Goal: Check status: Check status

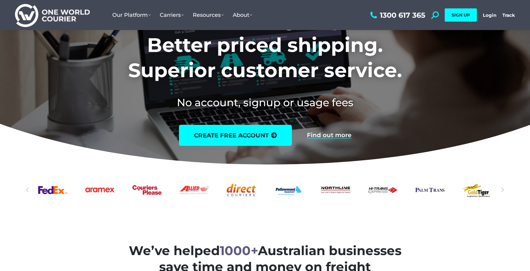
scroll to position [218, 0]
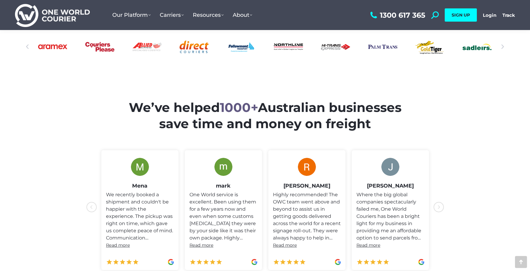
click at [438, 206] on icon "icon-chevron-with-circle-left" at bounding box center [439, 207] width 11 height 11
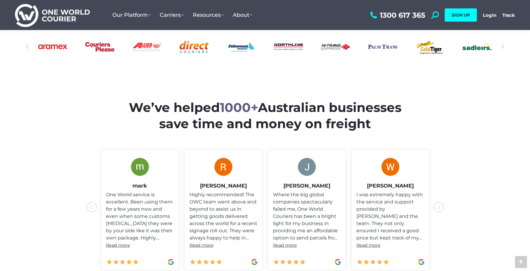
click at [438, 206] on icon "icon-chevron-with-circle-left" at bounding box center [439, 207] width 11 height 11
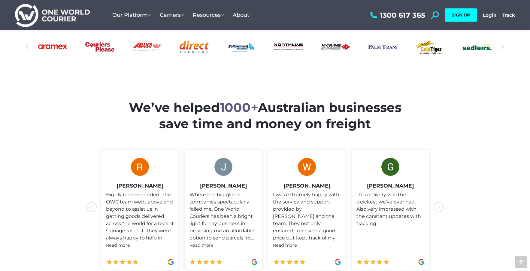
click at [438, 206] on icon "icon-chevron-with-circle-left" at bounding box center [439, 207] width 11 height 11
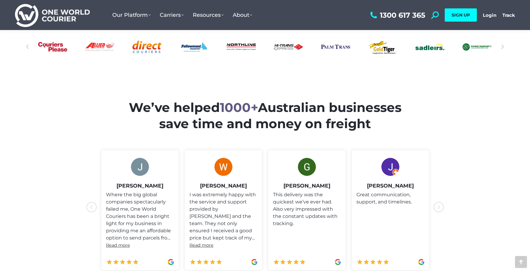
click at [438, 206] on icon "icon-chevron-with-circle-left" at bounding box center [439, 207] width 11 height 11
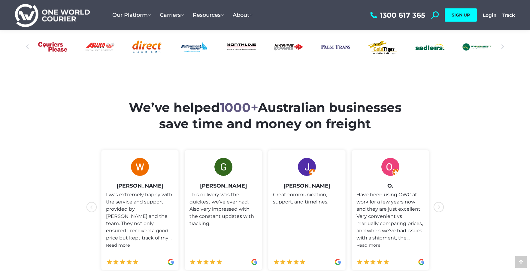
click at [438, 206] on icon "icon-chevron-with-circle-left" at bounding box center [439, 207] width 11 height 11
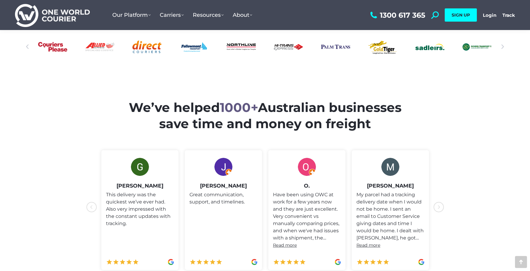
click at [438, 206] on icon "icon-chevron-with-circle-left" at bounding box center [439, 207] width 11 height 11
click at [438, 206] on use "icon-chevron-with-circle-left" at bounding box center [439, 207] width 11 height 11
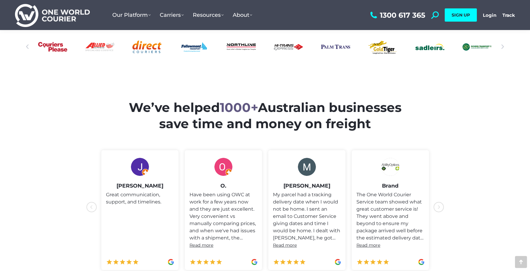
click at [438, 206] on use "icon-chevron-with-circle-left" at bounding box center [439, 207] width 11 height 11
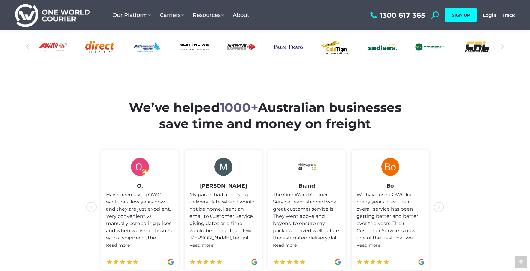
click at [438, 206] on use "icon-chevron-with-circle-left" at bounding box center [439, 207] width 11 height 11
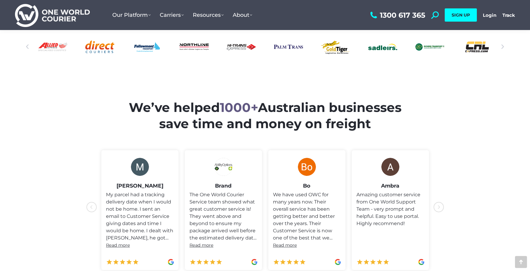
click at [438, 206] on use "icon-chevron-with-circle-left" at bounding box center [439, 207] width 11 height 11
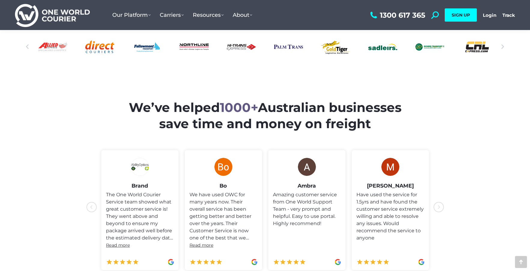
click at [438, 205] on use "icon-chevron-with-circle-left" at bounding box center [439, 207] width 11 height 11
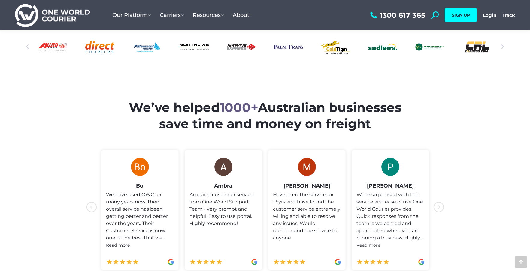
click at [438, 205] on use "icon-chevron-with-circle-left" at bounding box center [439, 207] width 11 height 11
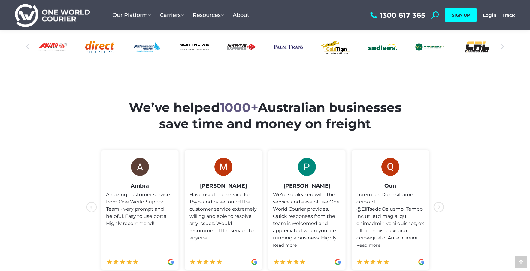
click at [438, 205] on icon "icon-chevron-with-circle-left" at bounding box center [439, 207] width 11 height 11
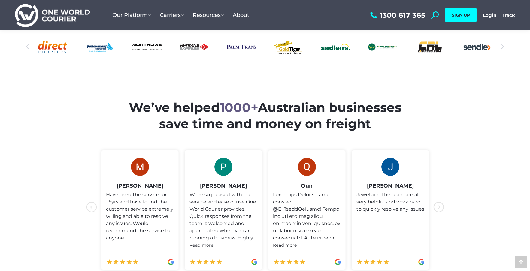
click at [438, 205] on icon "icon-chevron-with-circle-left" at bounding box center [439, 207] width 11 height 11
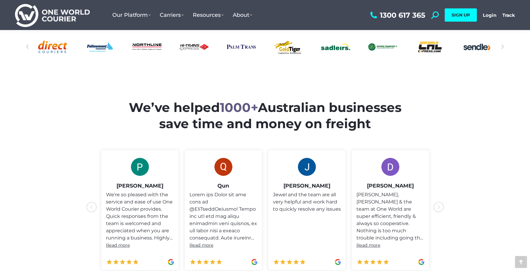
click at [439, 205] on icon "icon-chevron-with-circle-left" at bounding box center [439, 207] width 11 height 11
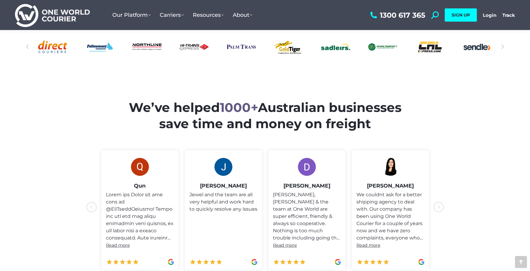
click at [439, 205] on icon "icon-chevron-with-circle-left" at bounding box center [439, 207] width 11 height 11
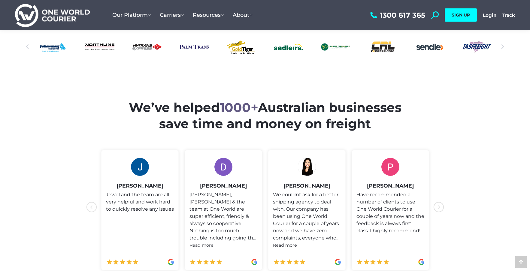
click at [439, 205] on icon "icon-chevron-with-circle-left" at bounding box center [439, 207] width 11 height 11
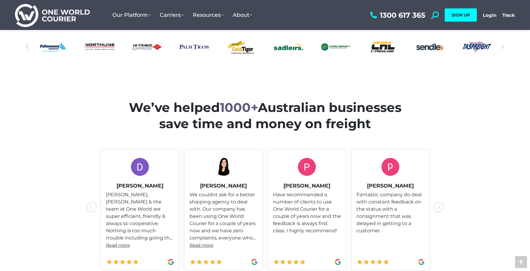
click at [439, 205] on icon "icon-chevron-with-circle-left" at bounding box center [439, 207] width 11 height 11
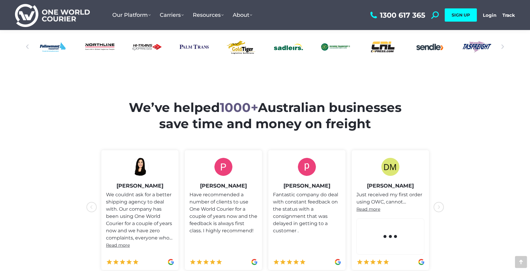
click at [440, 205] on icon "icon-chevron-with-circle-left" at bounding box center [439, 207] width 11 height 11
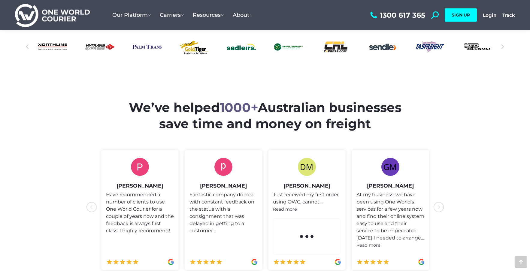
click at [440, 205] on icon "icon-chevron-with-circle-left" at bounding box center [439, 207] width 11 height 11
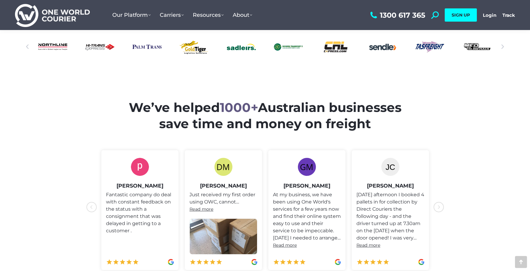
click at [440, 205] on icon "icon-chevron-with-circle-left" at bounding box center [439, 207] width 11 height 11
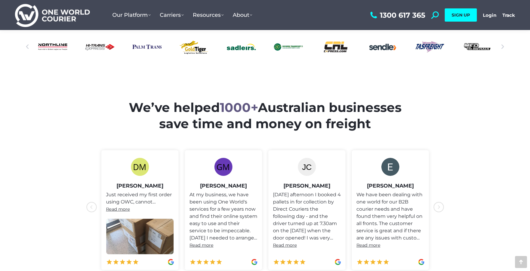
click at [440, 205] on icon "icon-chevron-with-circle-left" at bounding box center [439, 207] width 11 height 11
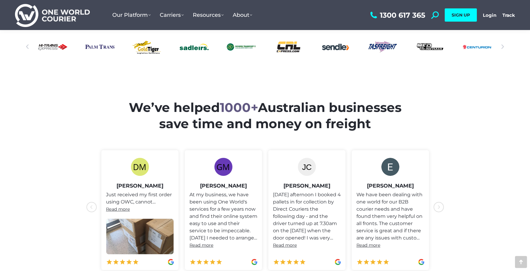
click at [441, 204] on icon "icon-chevron-with-circle-left" at bounding box center [439, 207] width 11 height 11
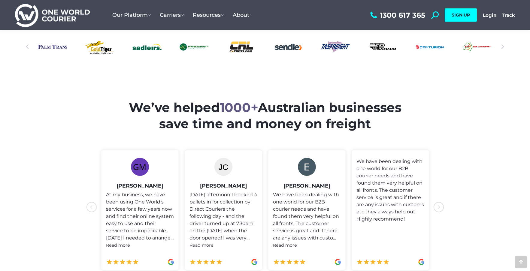
click at [441, 204] on icon "icon-chevron-with-circle-left" at bounding box center [439, 207] width 11 height 11
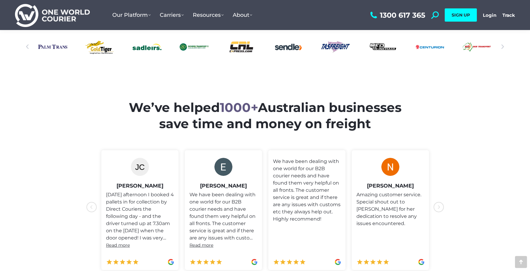
click at [441, 204] on icon "icon-chevron-with-circle-left" at bounding box center [439, 207] width 11 height 11
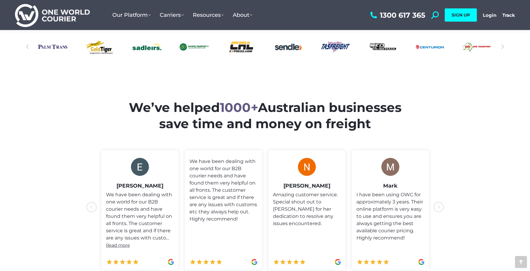
click at [441, 204] on icon "icon-chevron-with-circle-left" at bounding box center [439, 207] width 11 height 11
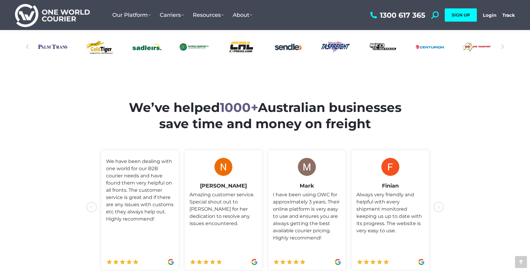
click at [441, 204] on icon "icon-chevron-with-circle-left" at bounding box center [439, 207] width 11 height 11
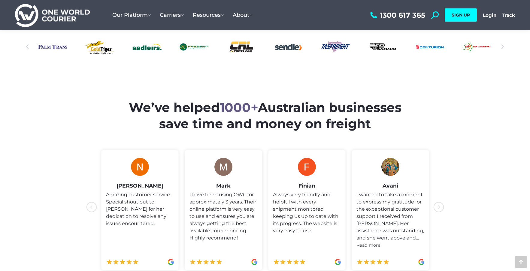
click at [441, 204] on icon "icon-chevron-with-circle-left" at bounding box center [439, 207] width 11 height 11
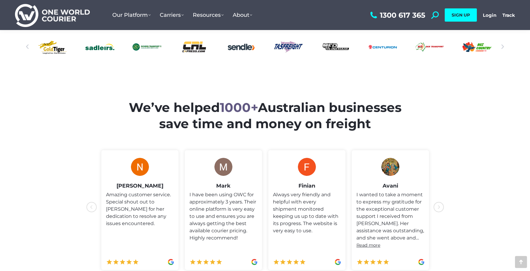
click at [441, 204] on icon "icon-chevron-with-circle-left" at bounding box center [439, 207] width 11 height 11
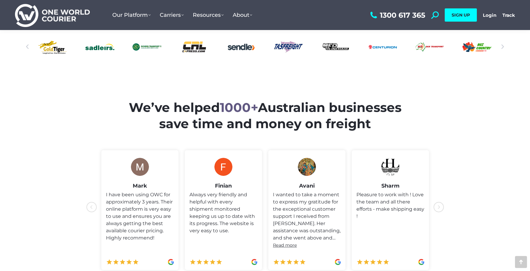
click at [441, 204] on icon "icon-chevron-with-circle-left" at bounding box center [439, 207] width 11 height 11
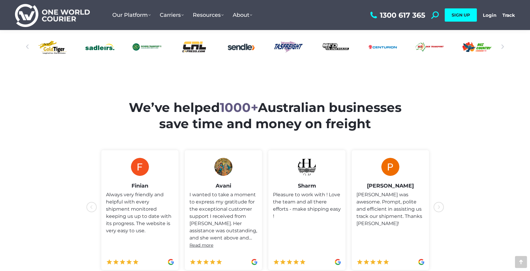
click at [441, 204] on icon "icon-chevron-with-circle-left" at bounding box center [439, 207] width 11 height 11
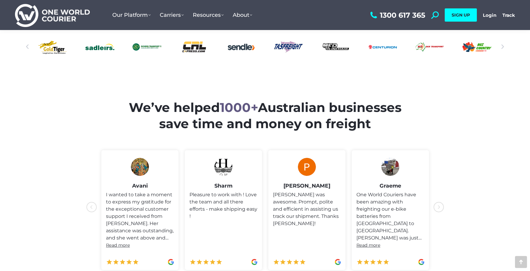
click at [441, 204] on icon "icon-chevron-with-circle-left" at bounding box center [439, 207] width 11 height 11
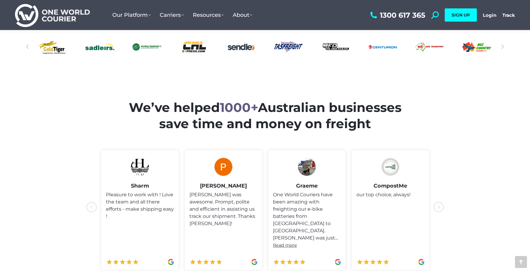
click at [441, 204] on icon "icon-chevron-with-circle-left" at bounding box center [439, 207] width 11 height 11
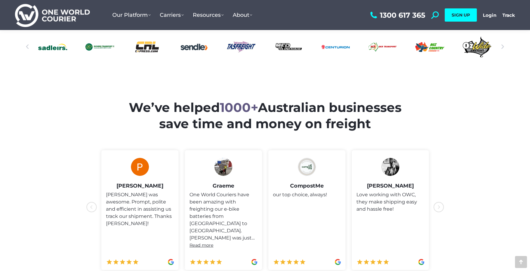
click at [441, 204] on icon "icon-chevron-with-circle-left" at bounding box center [439, 207] width 11 height 11
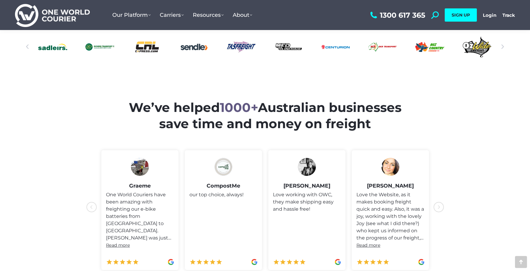
click at [441, 204] on icon "icon-chevron-with-circle-left" at bounding box center [439, 207] width 11 height 11
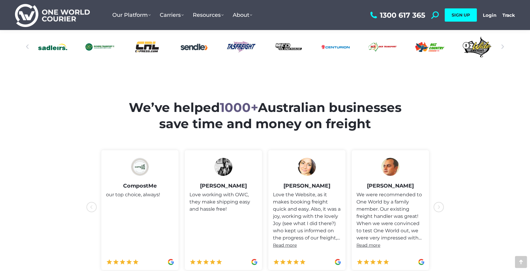
click at [441, 204] on icon "icon-chevron-with-circle-left" at bounding box center [439, 207] width 11 height 11
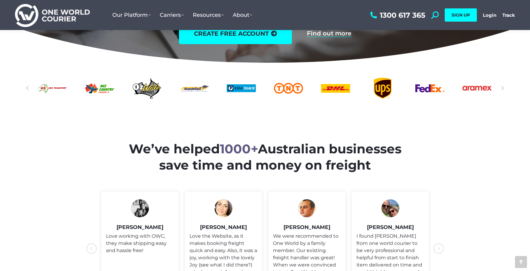
scroll to position [188, 0]
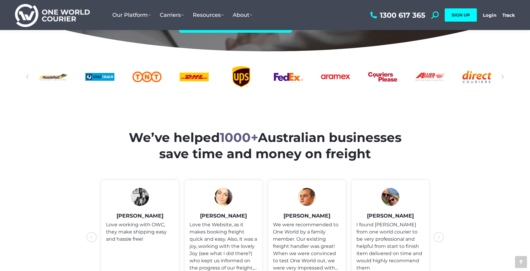
click at [438, 234] on icon "icon-chevron-with-circle-left" at bounding box center [439, 237] width 11 height 11
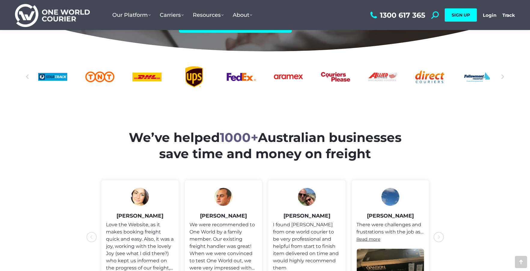
click at [438, 234] on icon "icon-chevron-with-circle-left" at bounding box center [439, 237] width 11 height 11
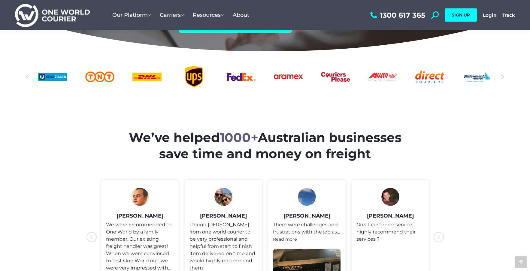
click at [438, 234] on icon "icon-chevron-with-circle-left" at bounding box center [439, 237] width 11 height 11
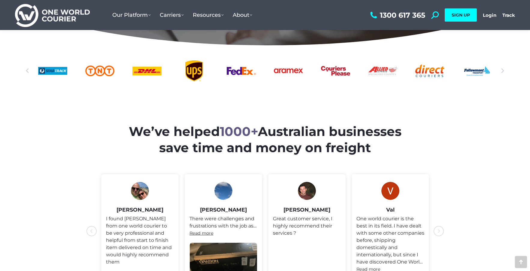
scroll to position [233, 0]
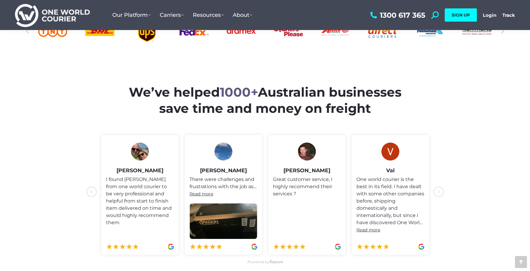
click at [436, 193] on icon "icon-chevron-with-circle-left" at bounding box center [439, 192] width 11 height 11
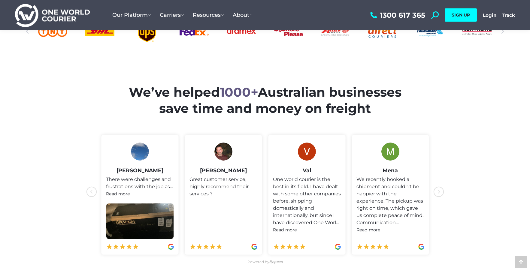
click at [436, 193] on icon "icon-chevron-with-circle-left" at bounding box center [439, 192] width 11 height 11
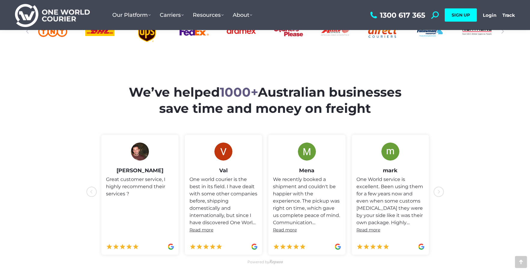
click at [436, 193] on icon "icon-chevron-with-circle-left" at bounding box center [439, 192] width 11 height 11
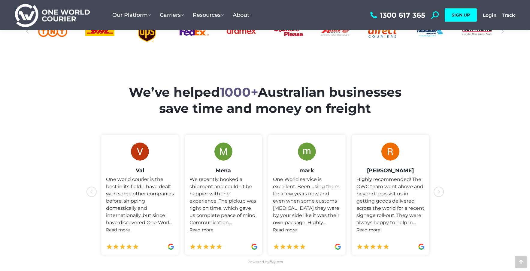
click at [436, 193] on icon "icon-chevron-with-circle-left" at bounding box center [439, 192] width 11 height 11
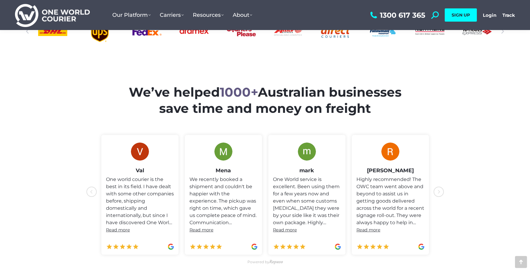
click at [436, 193] on icon "icon-chevron-with-circle-left" at bounding box center [439, 192] width 11 height 11
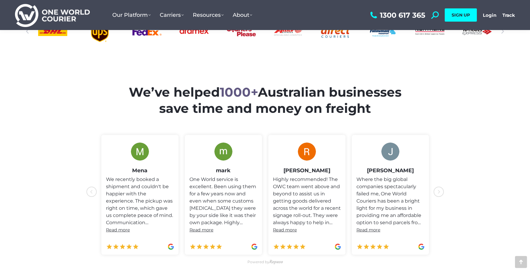
click at [436, 193] on icon "icon-chevron-with-circle-left" at bounding box center [439, 192] width 11 height 11
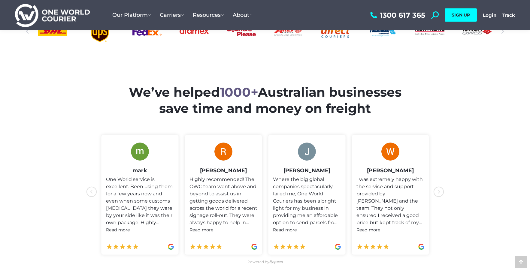
click at [436, 193] on icon "icon-chevron-with-circle-left" at bounding box center [439, 192] width 11 height 11
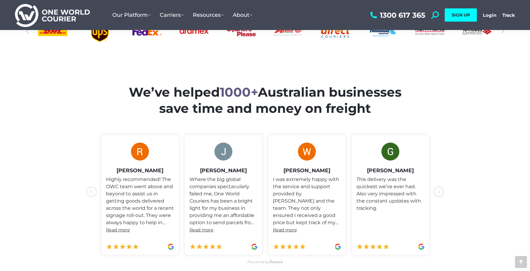
click at [436, 193] on icon "icon-chevron-with-circle-left" at bounding box center [439, 192] width 11 height 11
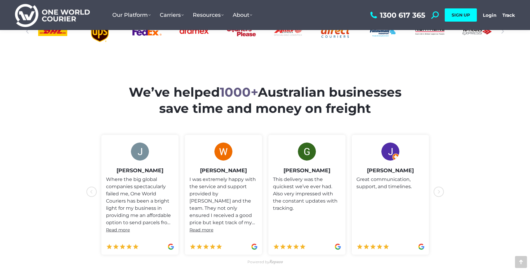
click at [436, 193] on icon "icon-chevron-with-circle-left" at bounding box center [439, 192] width 11 height 11
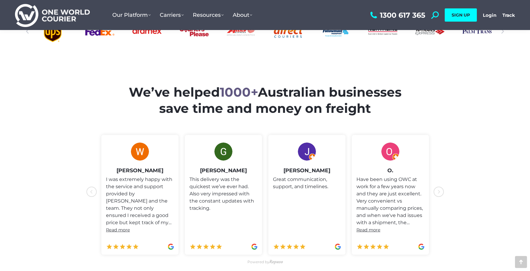
click at [436, 193] on icon "icon-chevron-with-circle-left" at bounding box center [439, 192] width 11 height 11
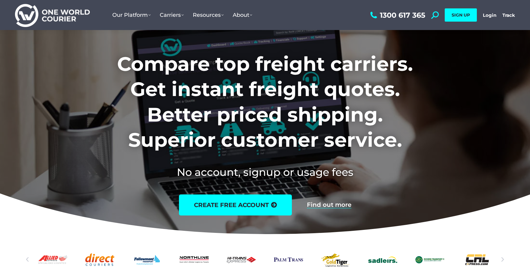
scroll to position [0, 0]
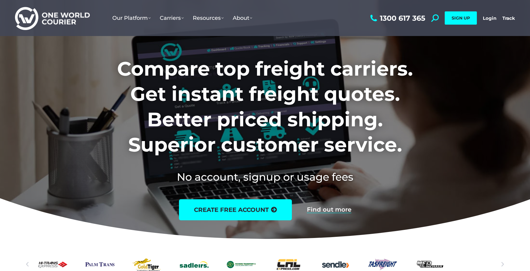
click at [490, 14] on div "1300 617 365 Search: *** SIGN UP Login Login Track Track SIGN UP" at bounding box center [442, 18] width 146 height 36
click at [490, 16] on link "Login" at bounding box center [490, 18] width 14 height 6
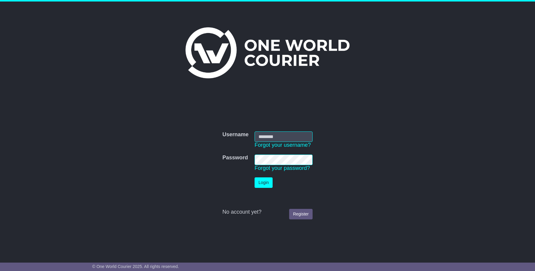
type input "**********"
click at [269, 178] on button "Login" at bounding box center [264, 183] width 18 height 11
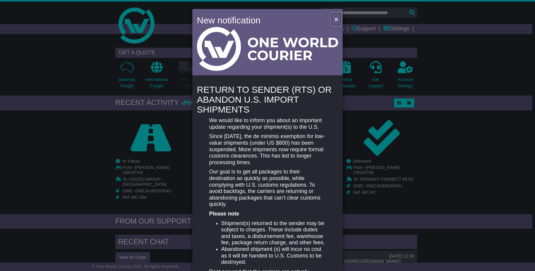
click at [336, 18] on span "×" at bounding box center [336, 19] width 4 height 7
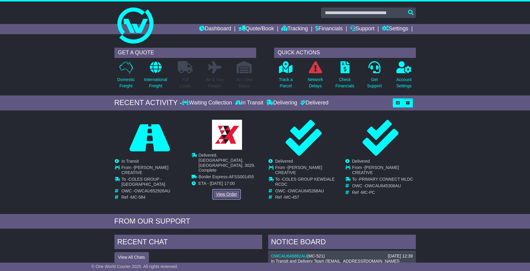
click at [228, 189] on link "View Order" at bounding box center [226, 194] width 29 height 11
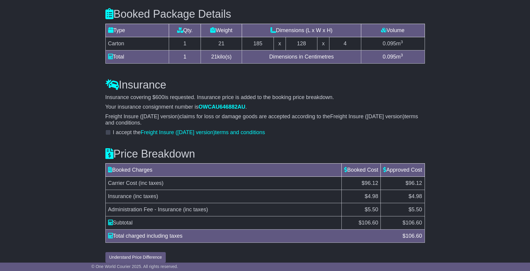
scroll to position [548, 0]
click at [215, 97] on div "Insurance covering $ 600 is requested. Insurance price is added to the booking …" at bounding box center [265, 102] width 320 height 16
click at [214, 104] on span "OWCAU646882AU" at bounding box center [222, 107] width 47 height 6
click at [108, 130] on span at bounding box center [107, 132] width 5 height 5
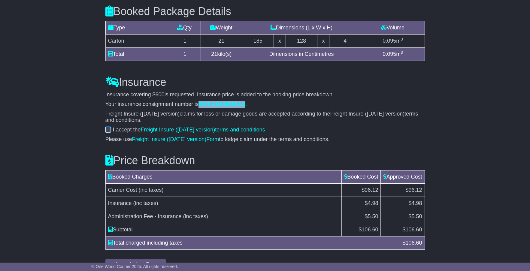
scroll to position [557, 0]
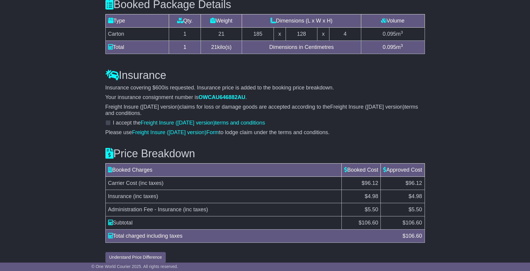
click at [293, 105] on p "Freight Insure (Nov 2024 version) claims for loss or damage goods are accepted …" at bounding box center [265, 110] width 320 height 13
click at [229, 94] on span "OWCAU646882AU" at bounding box center [222, 97] width 47 height 6
click at [221, 94] on span "OWCAU646882AU" at bounding box center [222, 97] width 47 height 6
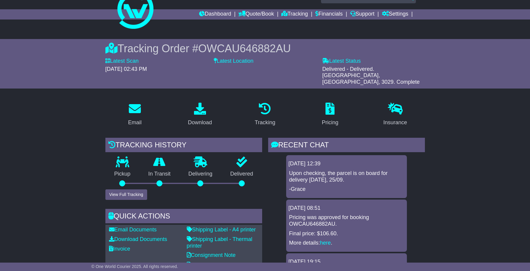
scroll to position [0, 0]
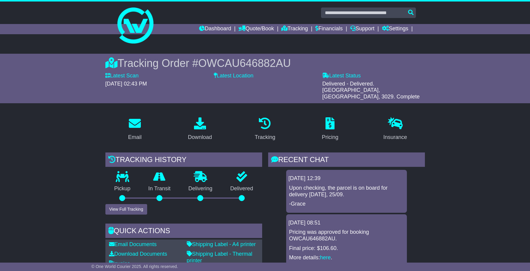
click at [253, 60] on span "OWCAU646882AU" at bounding box center [244, 63] width 93 height 12
copy span "OWCAU646882AU"
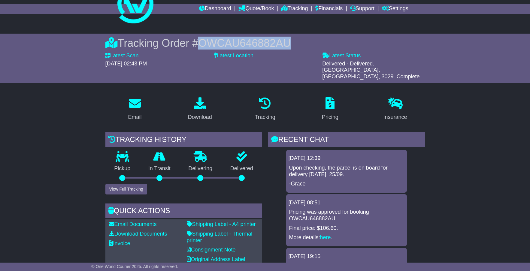
scroll to position [53, 0]
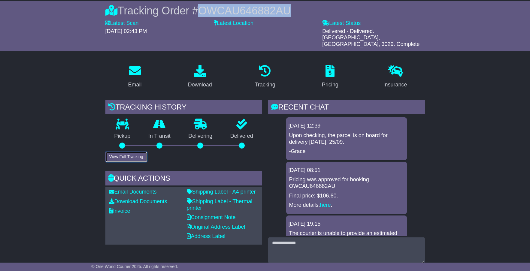
click at [139, 152] on button "View Full Tracking" at bounding box center [126, 157] width 42 height 11
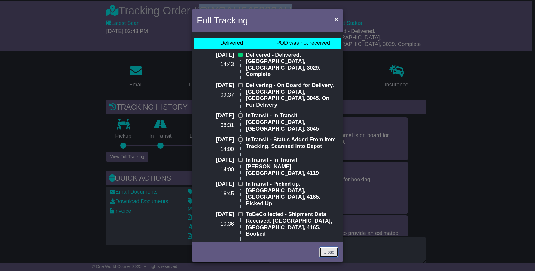
click at [332, 252] on link "Close" at bounding box center [328, 252] width 19 height 11
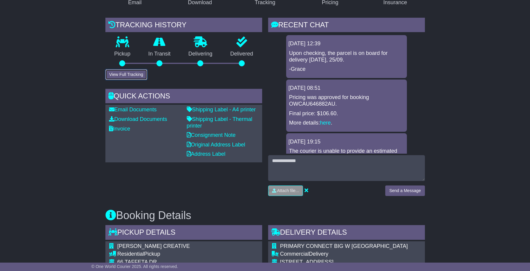
scroll to position [21, 0]
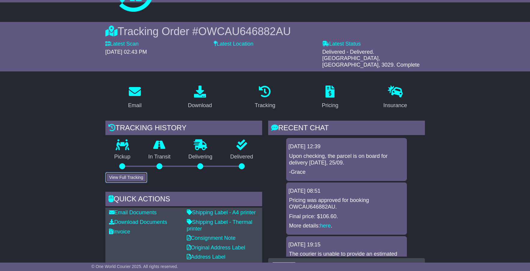
click at [136, 173] on button "View Full Tracking" at bounding box center [126, 178] width 42 height 11
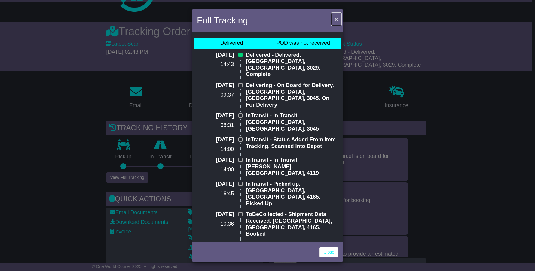
click at [336, 21] on span "×" at bounding box center [336, 19] width 4 height 7
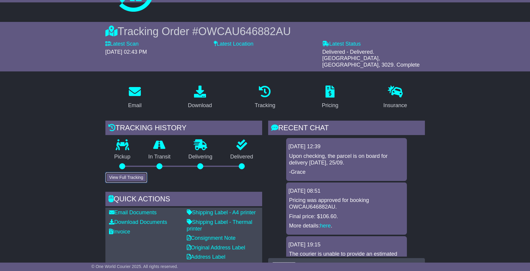
click at [134, 173] on button "View Full Tracking" at bounding box center [126, 178] width 42 height 11
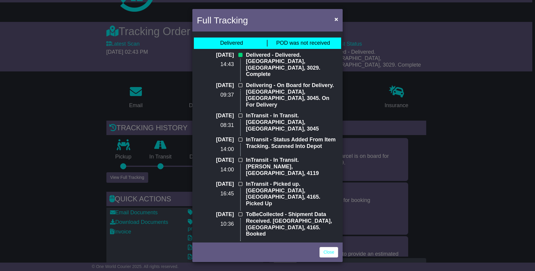
click at [66, 101] on div "Full Tracking × Delivered POD was not received 25 Sep 2025 14:43 Delivered - De…" at bounding box center [267, 135] width 535 height 271
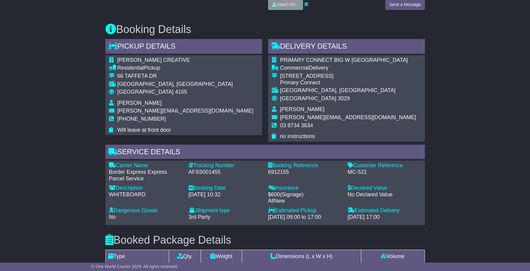
scroll to position [446, 0]
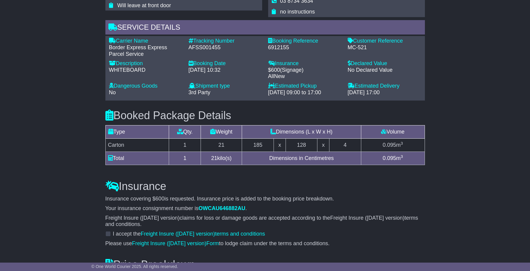
click at [207, 44] on div "AFSS001455" at bounding box center [226, 47] width 74 height 7
copy div "AFSS001455"
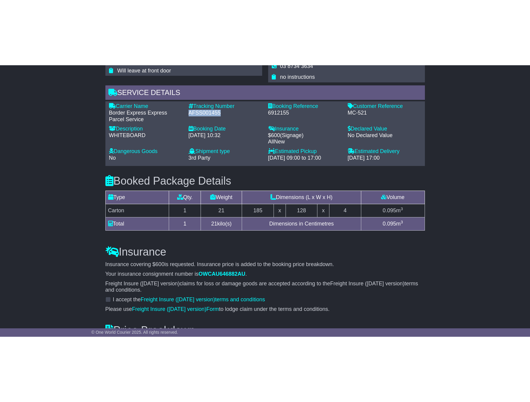
scroll to position [427, 0]
